Goal: Task Accomplishment & Management: Complete application form

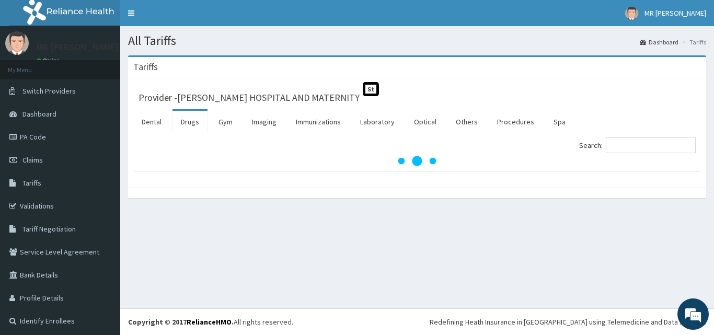
click at [654, 146] on input "Search:" at bounding box center [651, 145] width 90 height 16
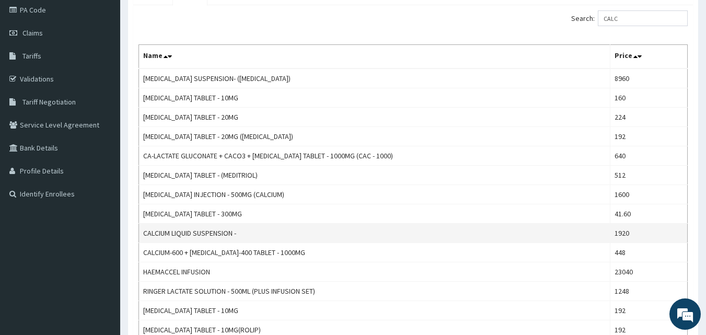
scroll to position [104, 0]
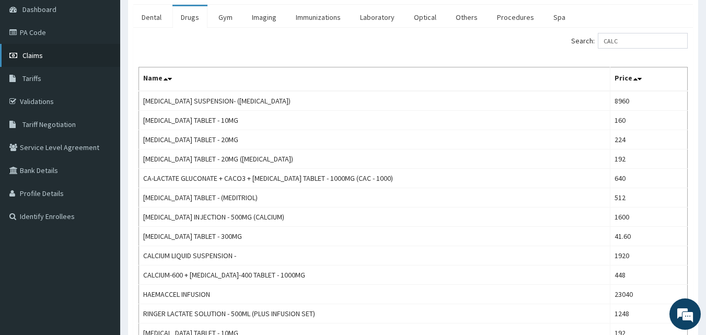
type input "CALC"
click at [50, 51] on link "Claims" at bounding box center [60, 55] width 120 height 23
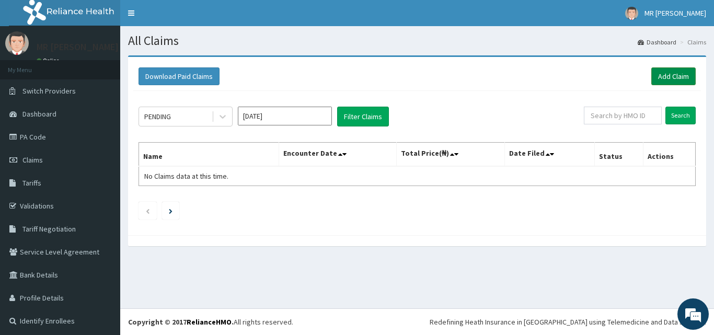
click at [661, 80] on link "Add Claim" at bounding box center [673, 76] width 44 height 18
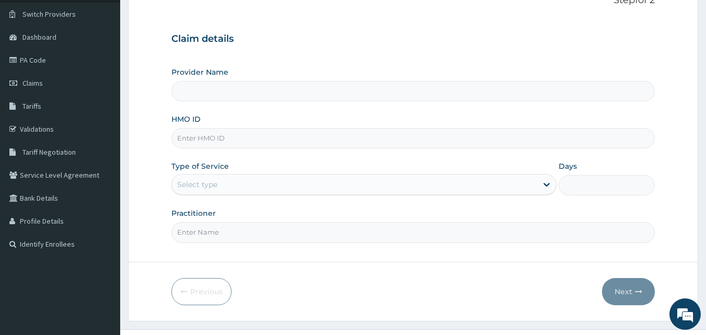
scroll to position [98, 0]
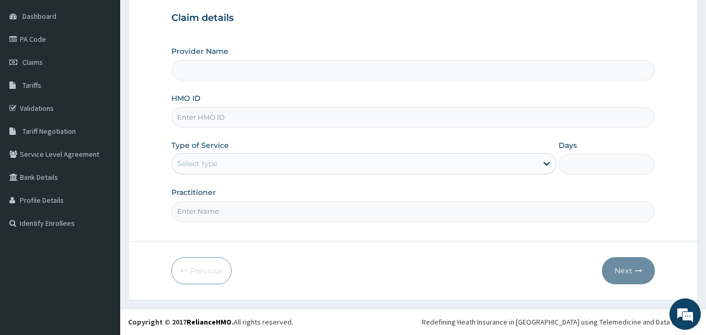
type input "THOMAS DAVID HOSPITAL AND MATERNITY"
click at [255, 115] on input "HMO ID" at bounding box center [413, 117] width 484 height 20
type input "PAD/10014/A"
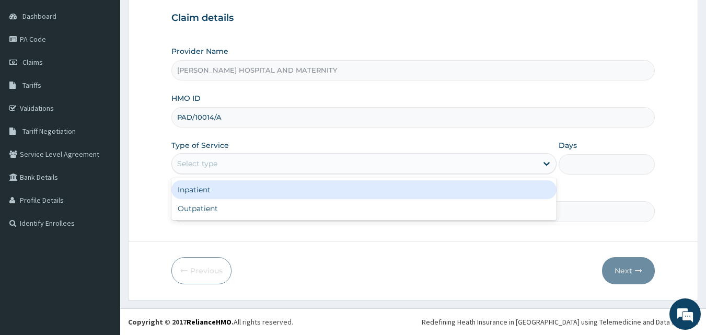
click at [224, 164] on div "Select type" at bounding box center [354, 163] width 365 height 17
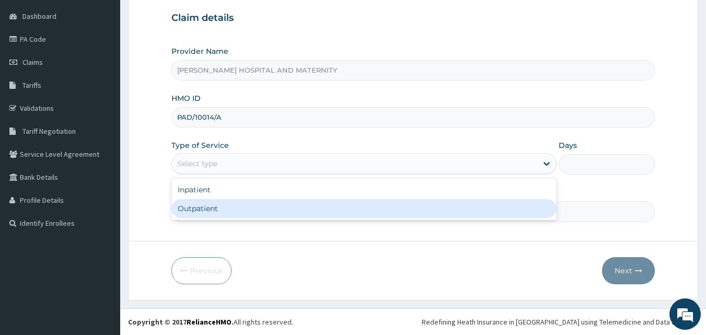
click at [218, 213] on div "Outpatient" at bounding box center [363, 208] width 385 height 19
type input "1"
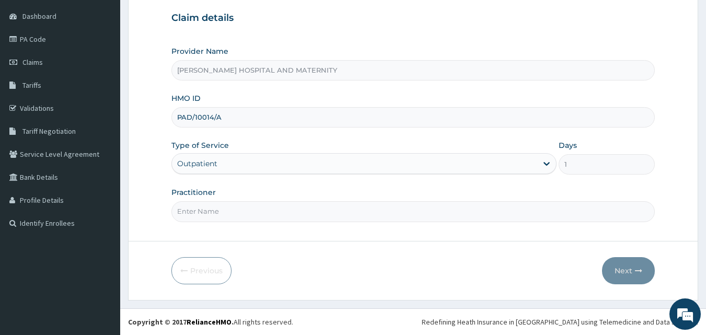
click at [220, 208] on input "Practitioner" at bounding box center [413, 211] width 484 height 20
type input "OWAN ANTHONY"
click at [627, 274] on button "Next" at bounding box center [628, 270] width 53 height 27
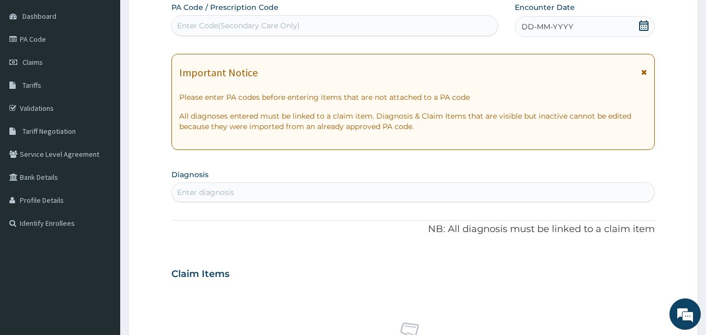
click at [644, 26] on icon at bounding box center [643, 25] width 9 height 10
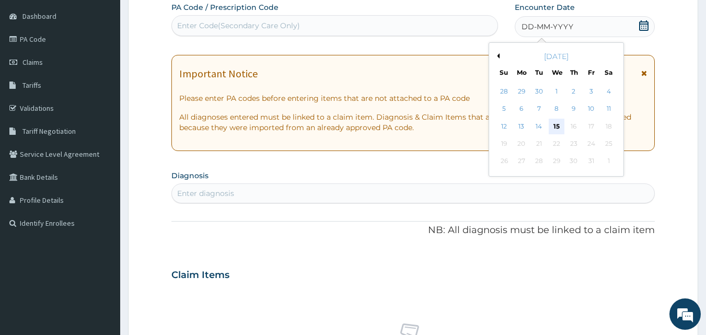
click at [556, 127] on div "15" at bounding box center [557, 127] width 16 height 16
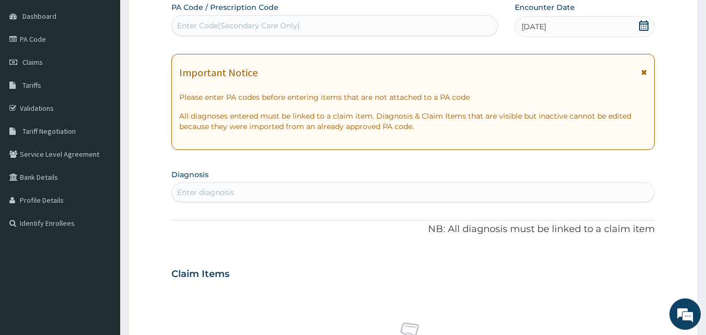
click at [351, 193] on div "Enter diagnosis" at bounding box center [413, 192] width 483 height 17
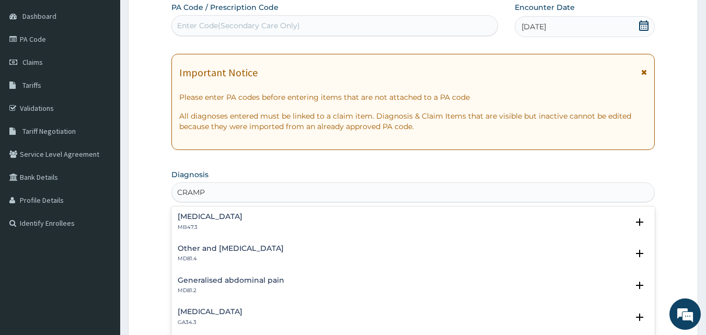
type input "CRAMPS"
click at [206, 213] on h4 "Cramp or spasm" at bounding box center [210, 217] width 65 height 8
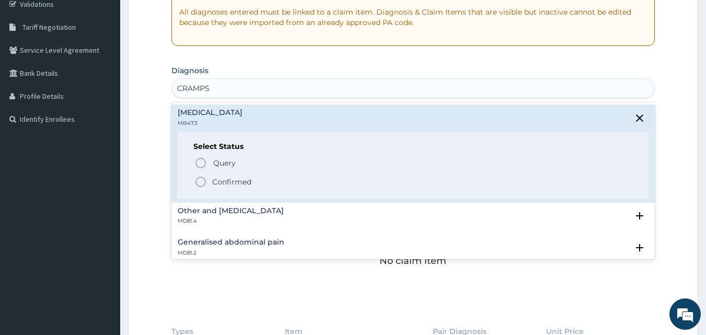
scroll to position [202, 0]
click at [202, 181] on icon "status option filled" at bounding box center [200, 181] width 13 height 13
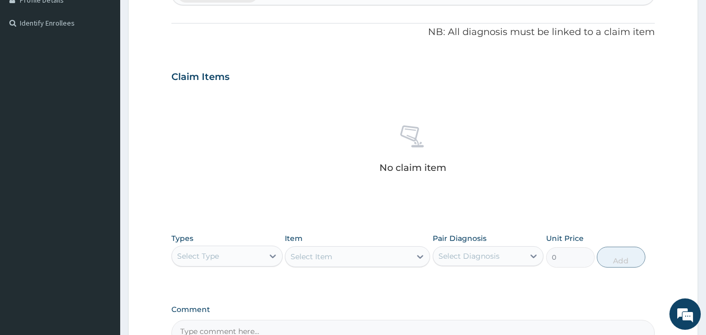
scroll to position [411, 0]
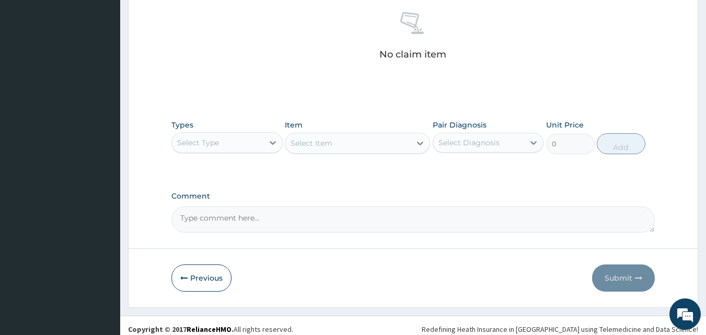
click at [261, 137] on div "Select Type" at bounding box center [217, 142] width 91 height 17
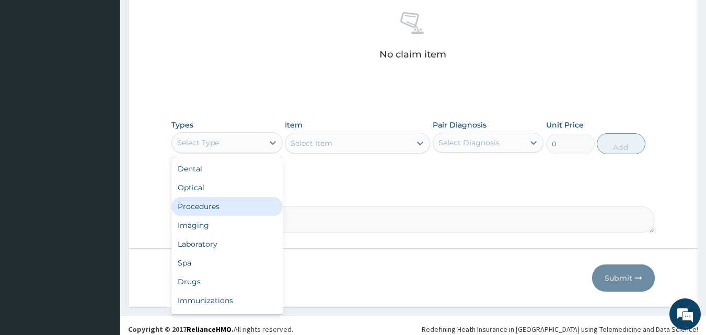
click at [219, 205] on div "Procedures" at bounding box center [226, 206] width 111 height 19
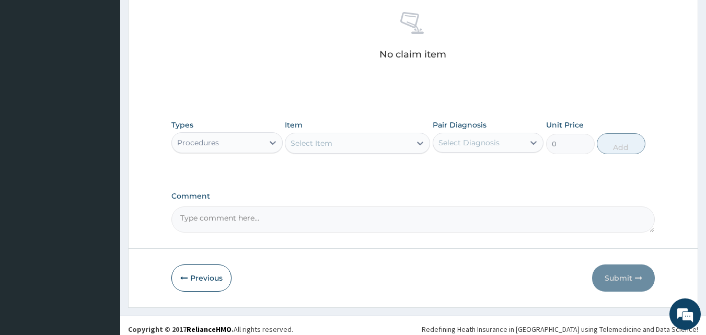
click at [369, 143] on div "Select Item" at bounding box center [347, 143] width 125 height 17
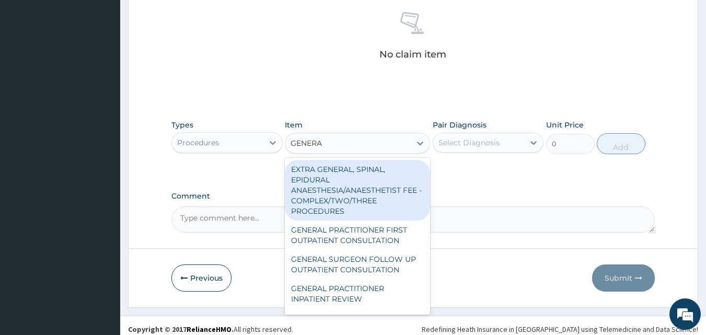
type input "GENERAL"
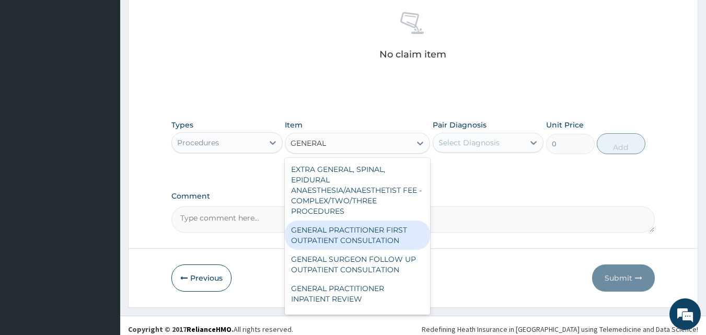
click at [383, 232] on div "GENERAL PRACTITIONER FIRST OUTPATIENT CONSULTATION" at bounding box center [357, 234] width 145 height 29
type input "4500"
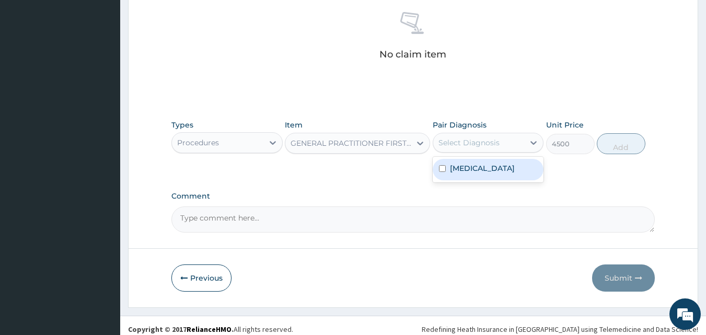
click at [508, 139] on div "Select Diagnosis" at bounding box center [478, 142] width 91 height 17
click at [485, 174] on div "Cramp or spasm" at bounding box center [488, 169] width 111 height 21
checkbox input "true"
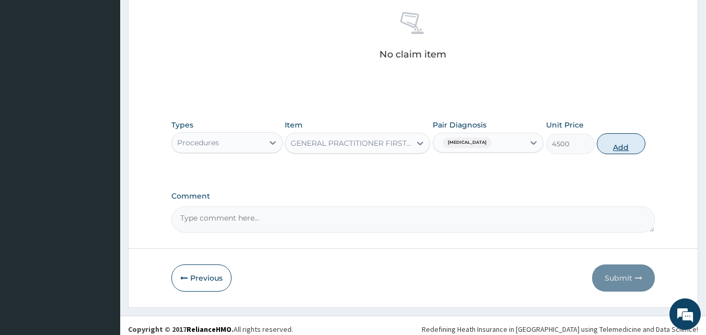
click at [632, 145] on button "Add" at bounding box center [621, 143] width 49 height 21
type input "0"
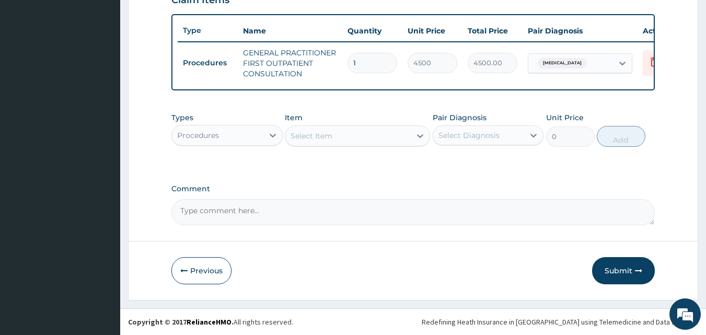
drag, startPoint x: 216, startPoint y: 138, endPoint x: 217, endPoint y: 144, distance: 6.0
click at [216, 138] on div "Procedures" at bounding box center [198, 135] width 42 height 10
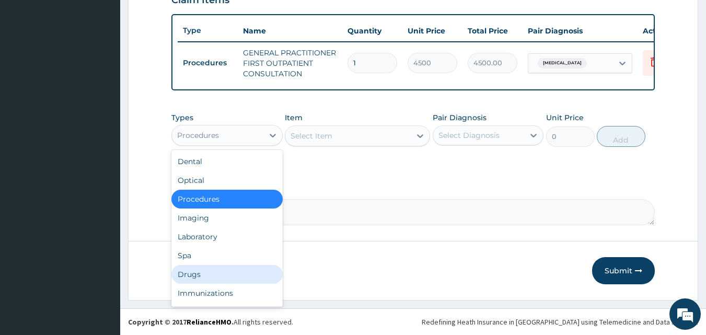
click at [213, 269] on div "Drugs" at bounding box center [226, 274] width 111 height 19
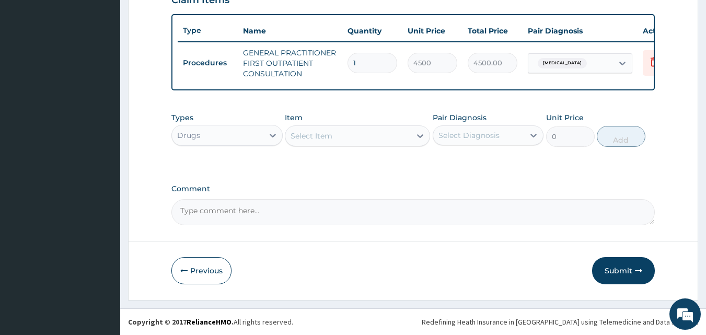
click at [387, 142] on div "Select Item" at bounding box center [347, 135] width 125 height 17
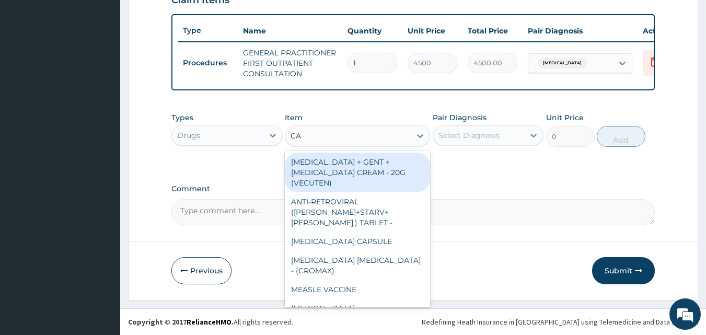
type input "CAL"
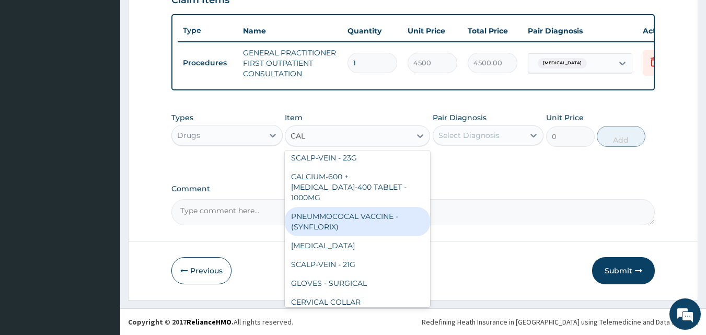
scroll to position [0, 0]
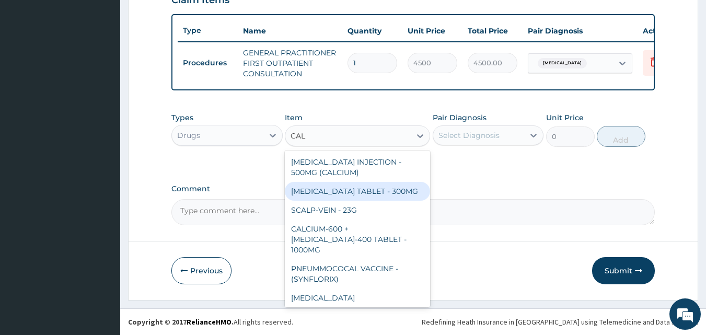
click at [359, 191] on div "CALCIUM LACTATE TABLET - 300MG" at bounding box center [357, 191] width 145 height 19
type input "41.6"
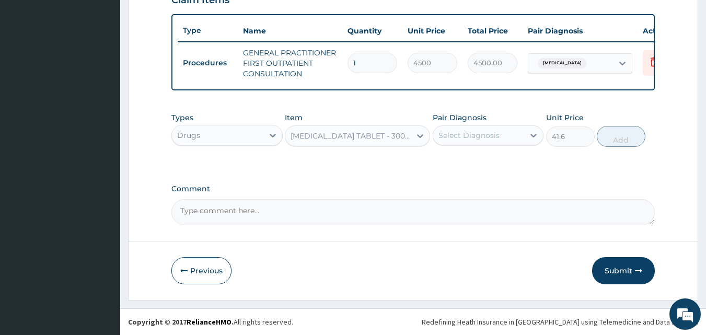
click at [479, 133] on div "Select Diagnosis" at bounding box center [468, 135] width 61 height 10
click at [495, 166] on label "Cramp or spasm" at bounding box center [482, 161] width 65 height 10
checkbox input "true"
click at [631, 136] on button "Add" at bounding box center [621, 136] width 49 height 21
type input "0"
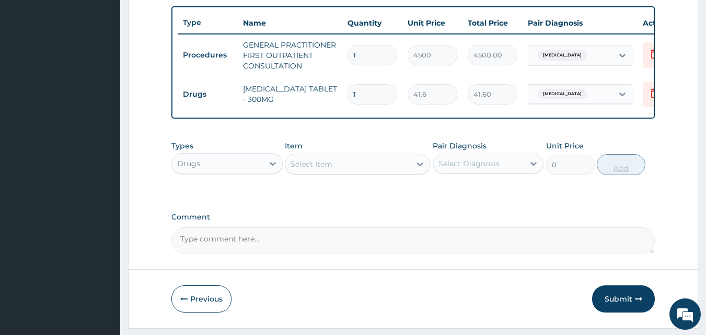
type input "0.00"
type input "9"
type input "374.40"
type input "90"
type input "3744.00"
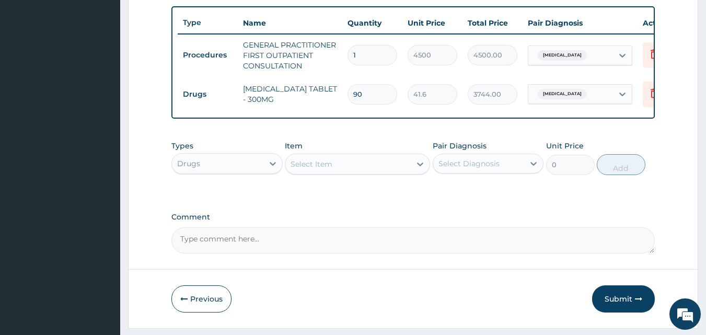
type input "90"
click at [384, 249] on textarea "Comment" at bounding box center [413, 240] width 484 height 26
type textarea "DIAG: CRAMPS IN PREGGNANCY"
click at [618, 308] on button "Submit" at bounding box center [623, 298] width 63 height 27
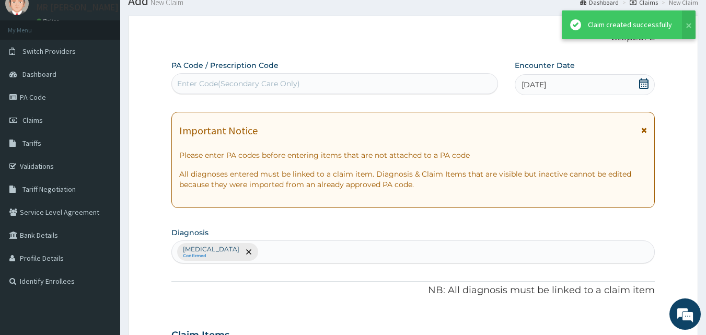
scroll to position [382, 0]
